Goal: Transaction & Acquisition: Book appointment/travel/reservation

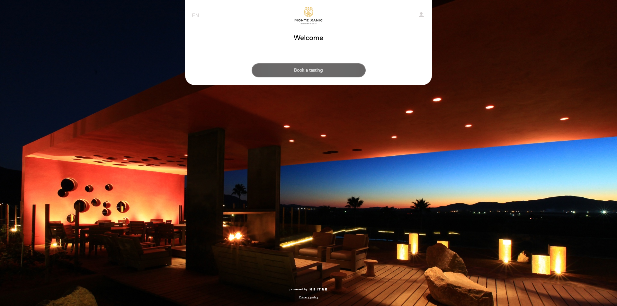
click at [307, 71] on button "Book a tasting" at bounding box center [309, 70] width 114 height 14
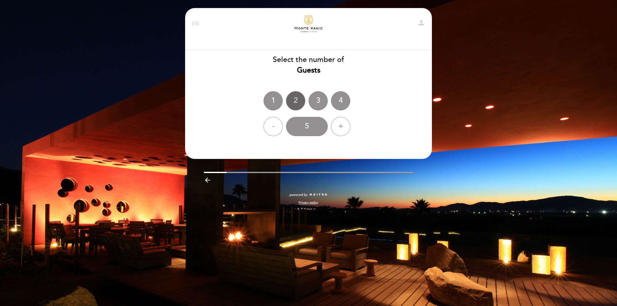
click at [296, 101] on div "2" at bounding box center [295, 100] width 19 height 19
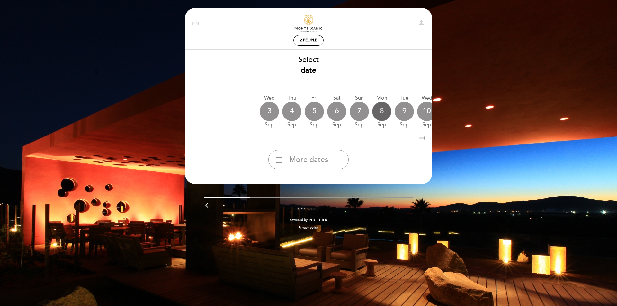
click at [380, 114] on div "8" at bounding box center [381, 111] width 19 height 19
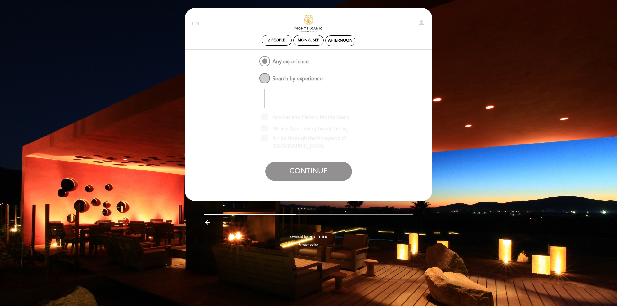
click at [264, 78] on span "Search by experience" at bounding box center [290, 76] width 65 height 8
click at [256, 76] on input "Search by experience" at bounding box center [254, 74] width 4 height 4
radio input "false"
radio input "true"
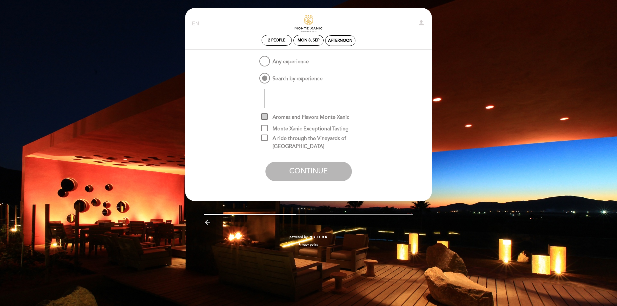
click at [305, 117] on span "Aromas and Flavors Monte Xanic" at bounding box center [305, 117] width 88 height 8
click at [265, 117] on input "Aromas and Flavors Monte Xanic" at bounding box center [263, 115] width 4 height 4
checkbox input "true"
click at [265, 60] on span "Any experience" at bounding box center [283, 59] width 51 height 8
click at [256, 59] on input "Any experience" at bounding box center [254, 57] width 4 height 4
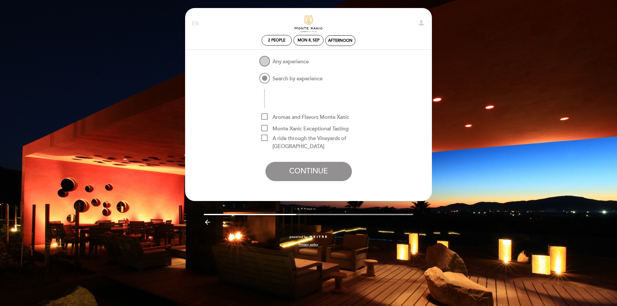
radio input "true"
checkbox input "false"
click at [264, 78] on span "Search by experience" at bounding box center [290, 76] width 65 height 8
click at [256, 76] on input "Search by experience" at bounding box center [254, 74] width 4 height 4
radio input "false"
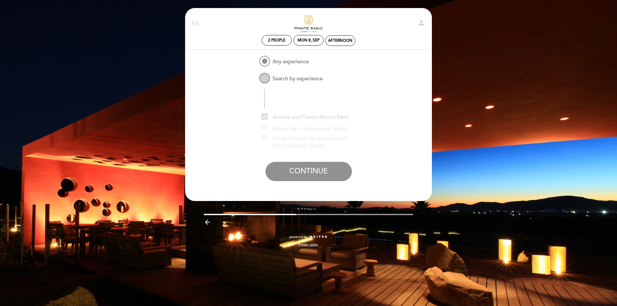
radio input "true"
checkbox input "true"
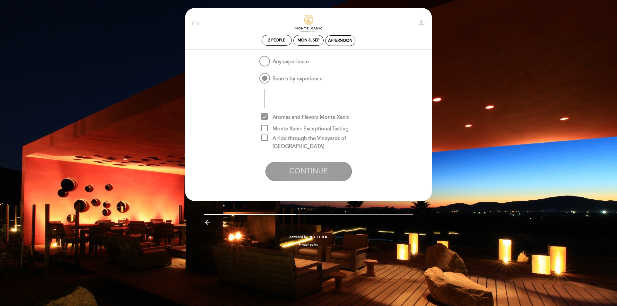
click at [303, 173] on button "CONTINUE" at bounding box center [308, 171] width 86 height 19
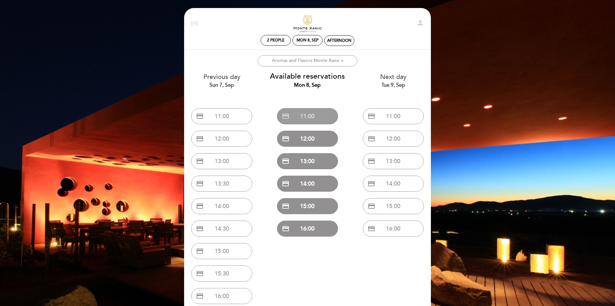
click at [312, 115] on button "credit_card 11:00" at bounding box center [307, 116] width 61 height 16
